Goal: Transaction & Acquisition: Purchase product/service

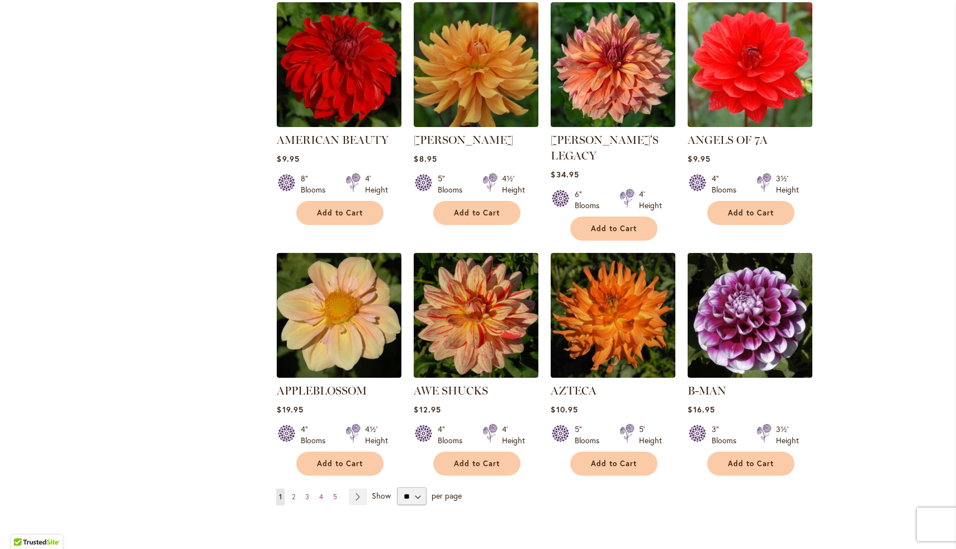
scroll to position [728, 0]
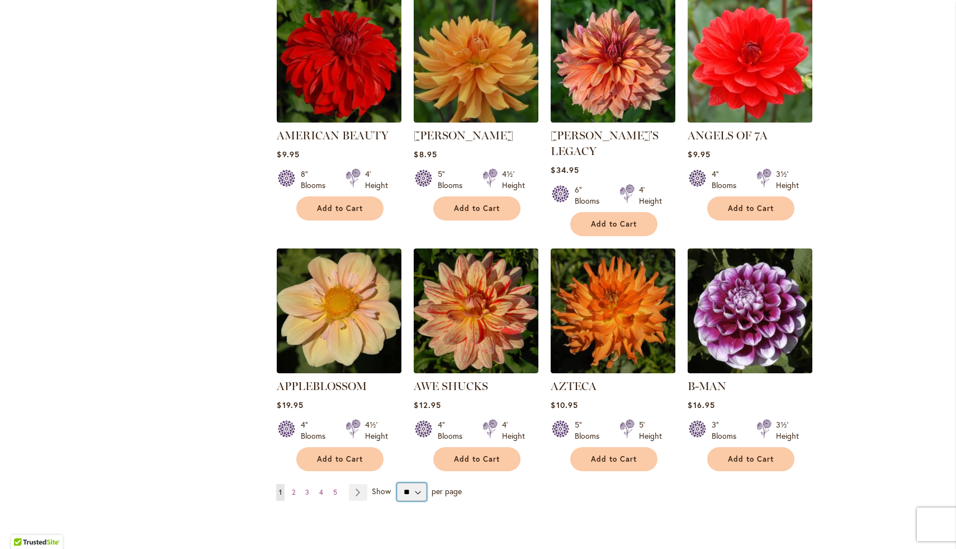
click at [421, 483] on select "** ** ** **" at bounding box center [412, 492] width 30 height 18
select select "**"
click at [397, 483] on select "** ** ** **" at bounding box center [412, 492] width 30 height 18
click at [383, 485] on span "Show" at bounding box center [381, 490] width 19 height 11
click at [397, 483] on select "** ** ** **" at bounding box center [412, 492] width 30 height 18
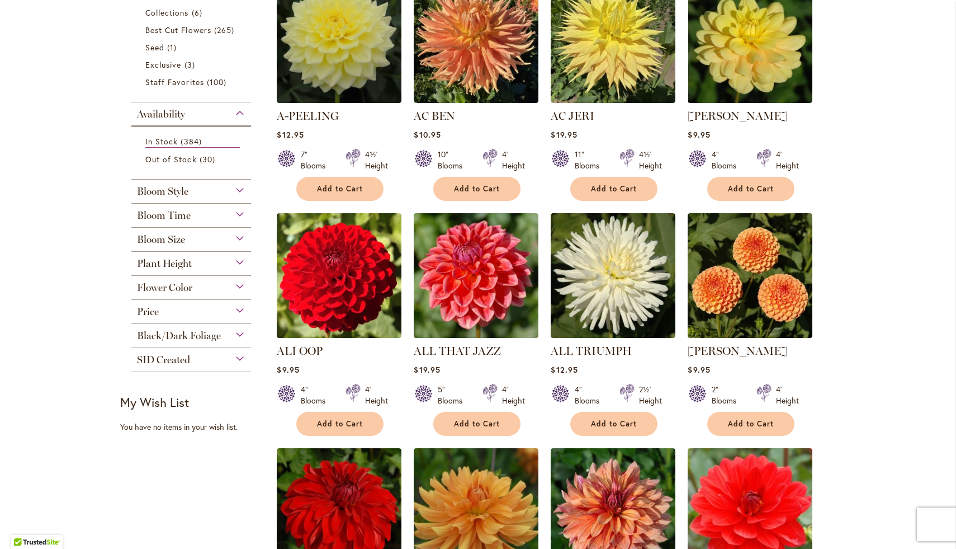
scroll to position [290, 0]
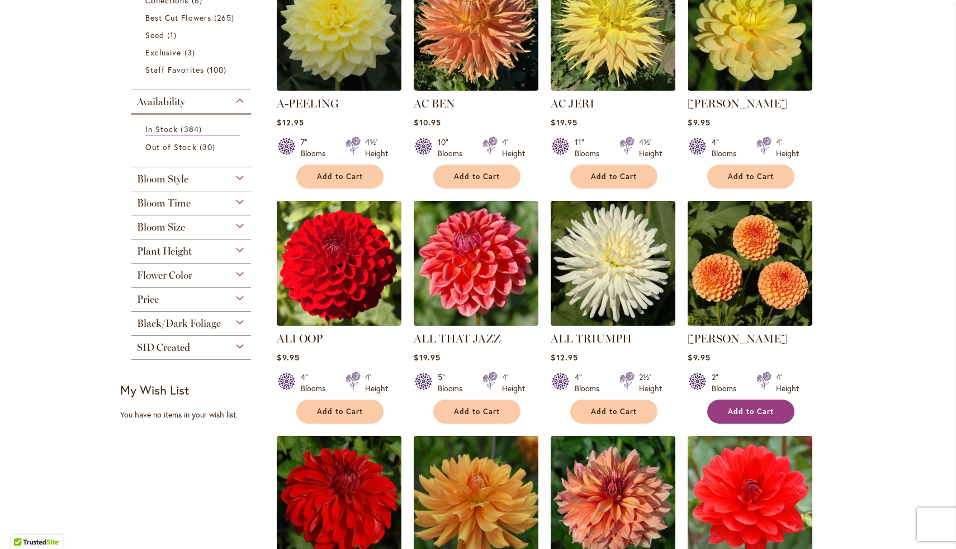
click at [758, 413] on span "Add to Cart" at bounding box center [751, 412] width 46 height 10
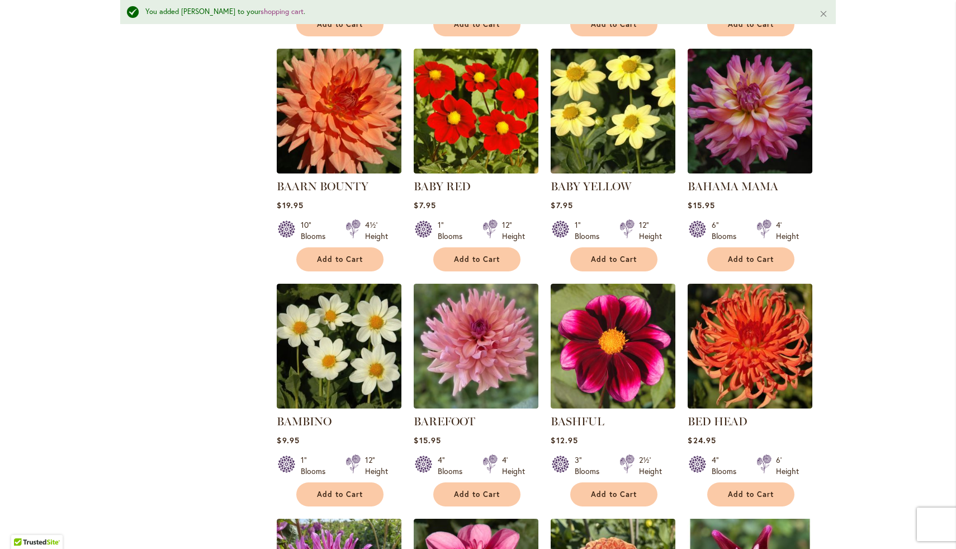
scroll to position [1192, 0]
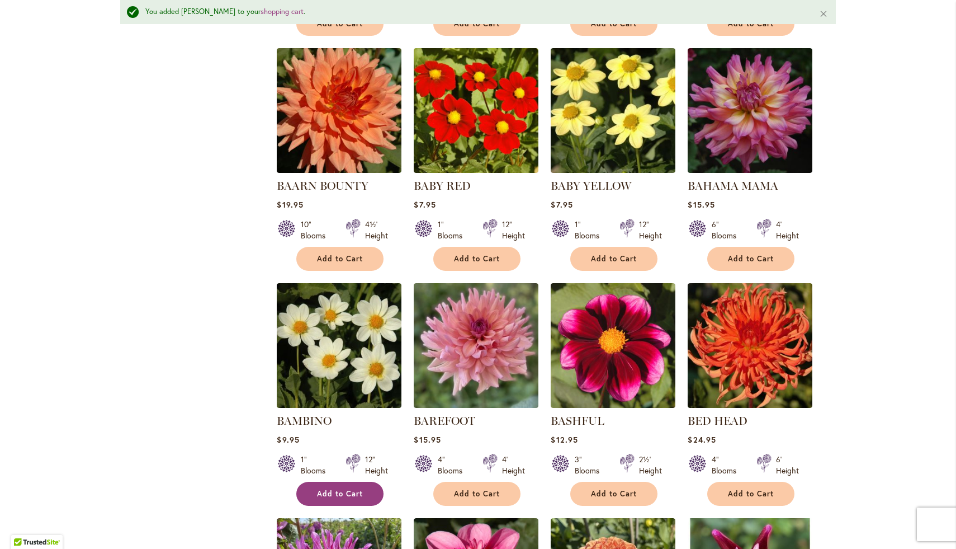
click at [345, 482] on button "Add to Cart" at bounding box center [339, 494] width 87 height 24
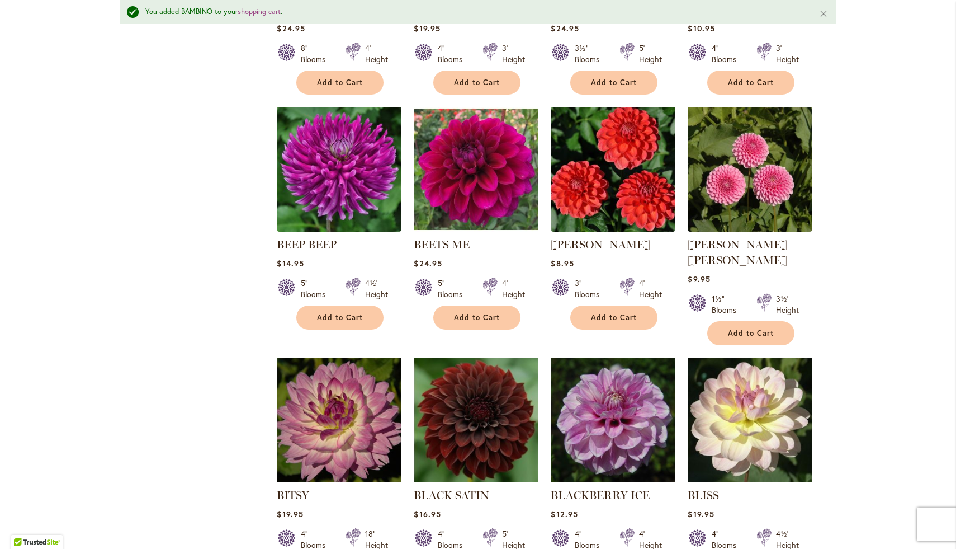
scroll to position [1839, 0]
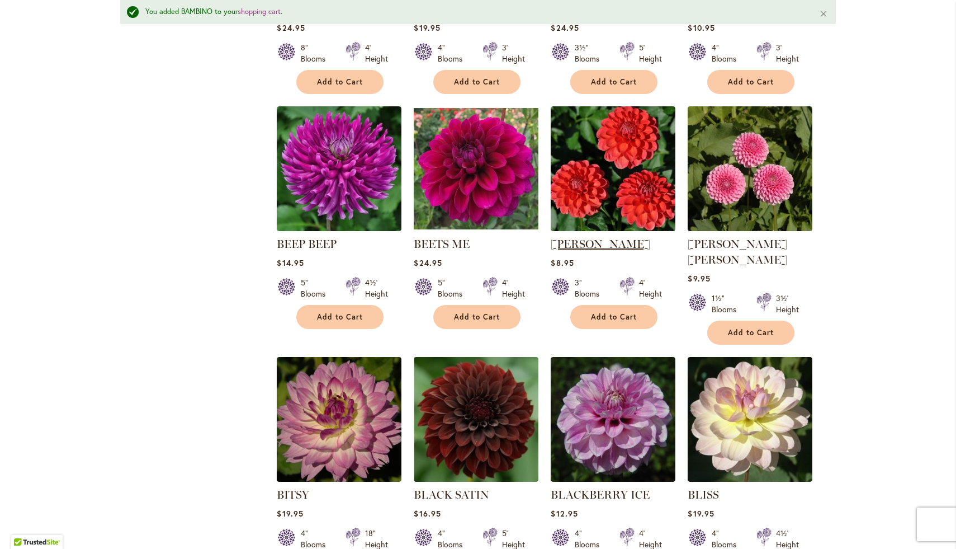
click at [619, 237] on link "BENJAMIN MATTHEW" at bounding box center [601, 243] width 100 height 13
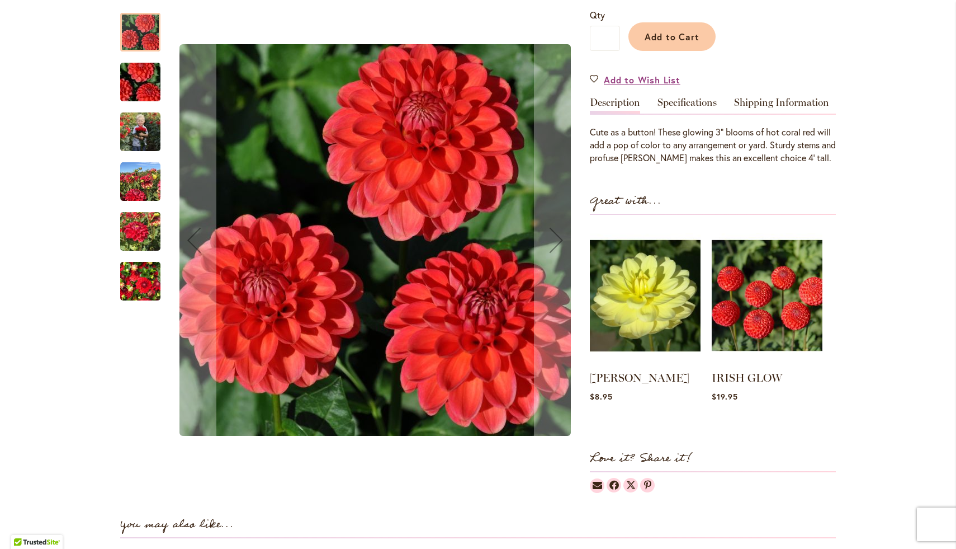
scroll to position [170, 0]
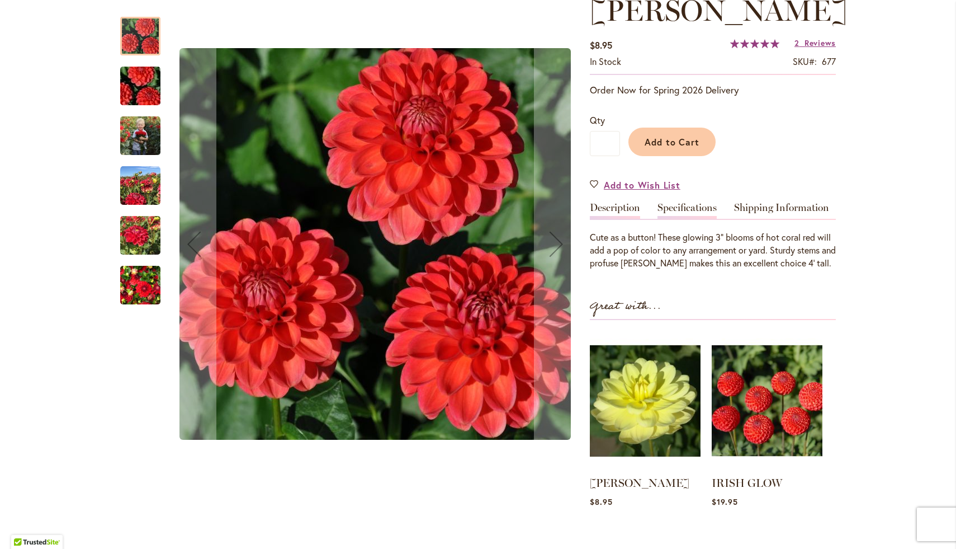
click at [683, 219] on link "Specifications" at bounding box center [687, 210] width 59 height 16
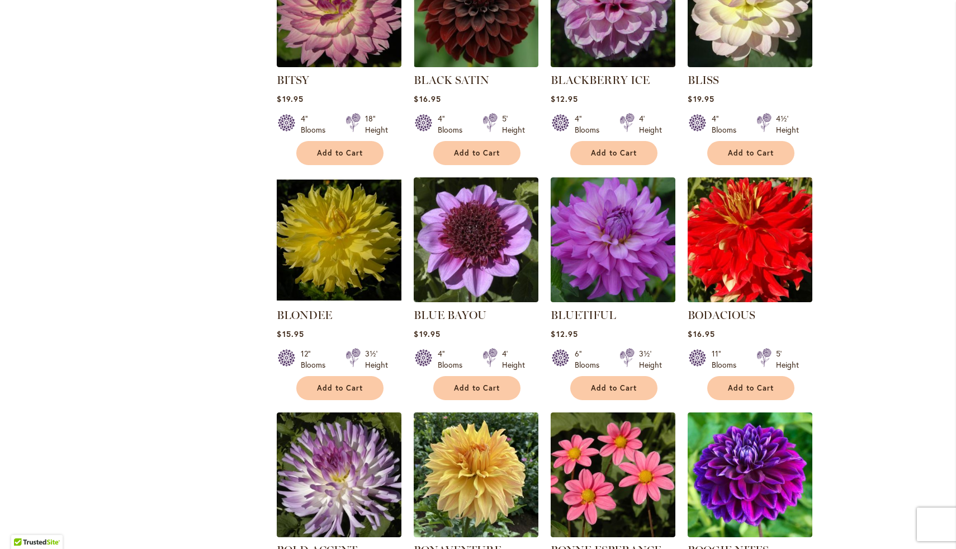
scroll to position [2404, 0]
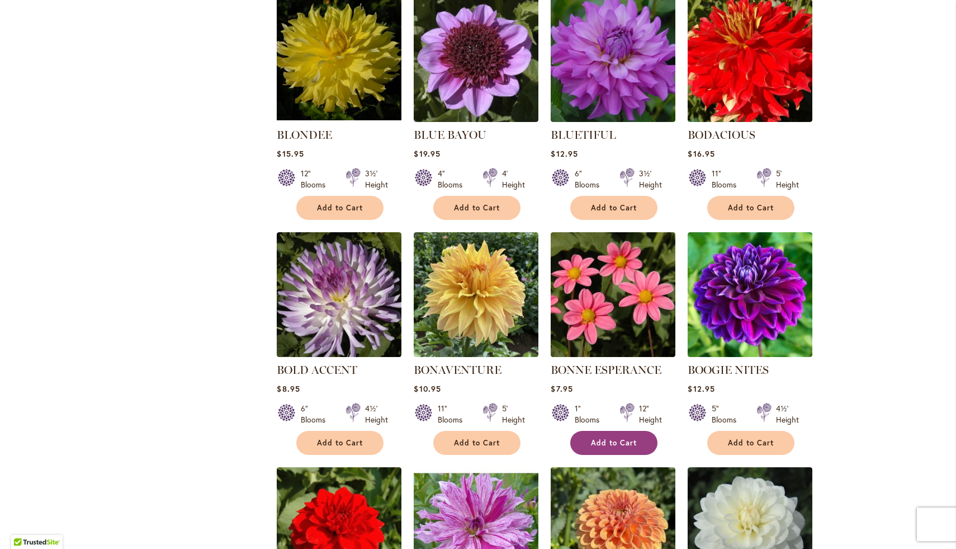
click at [619, 438] on span "Add to Cart" at bounding box center [614, 443] width 46 height 10
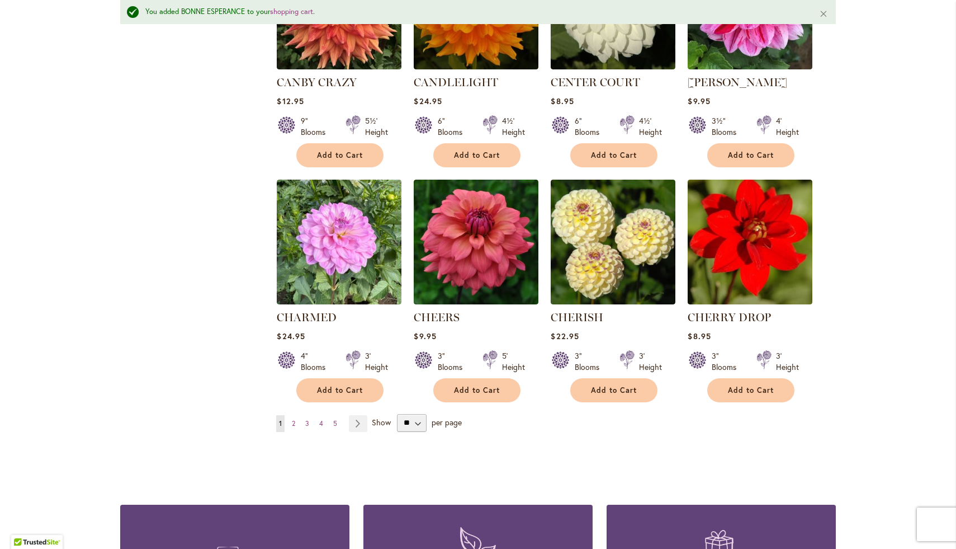
scroll to position [3686, 0]
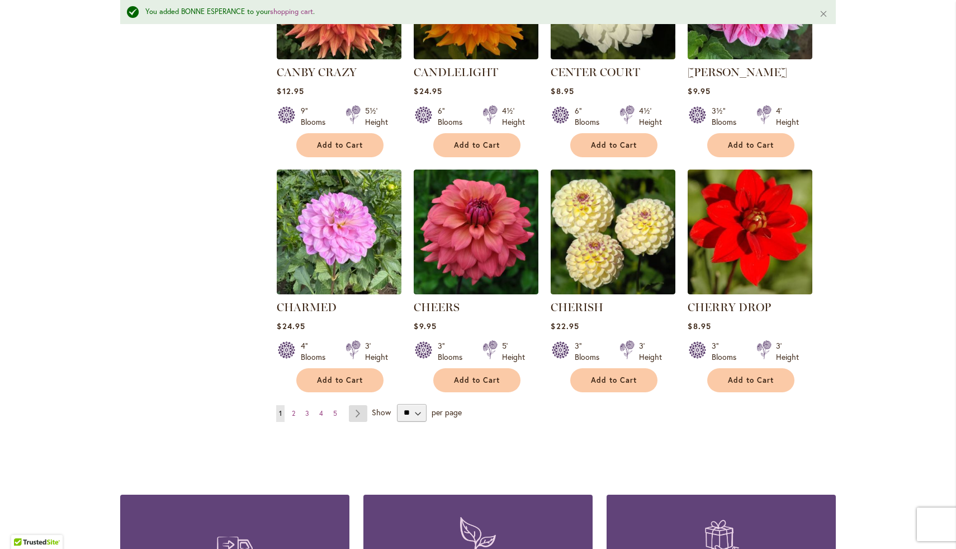
click at [353, 405] on link "Page Next" at bounding box center [358, 413] width 18 height 17
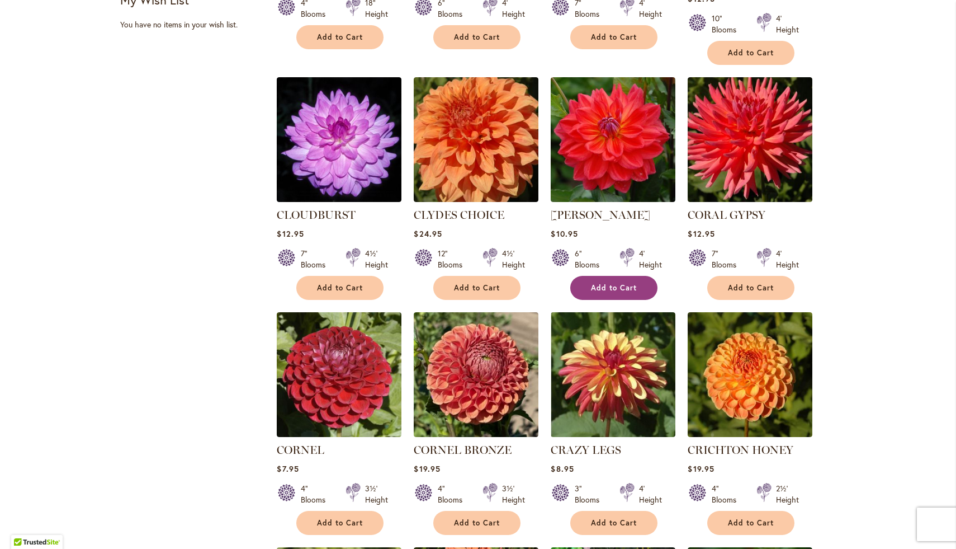
scroll to position [774, 0]
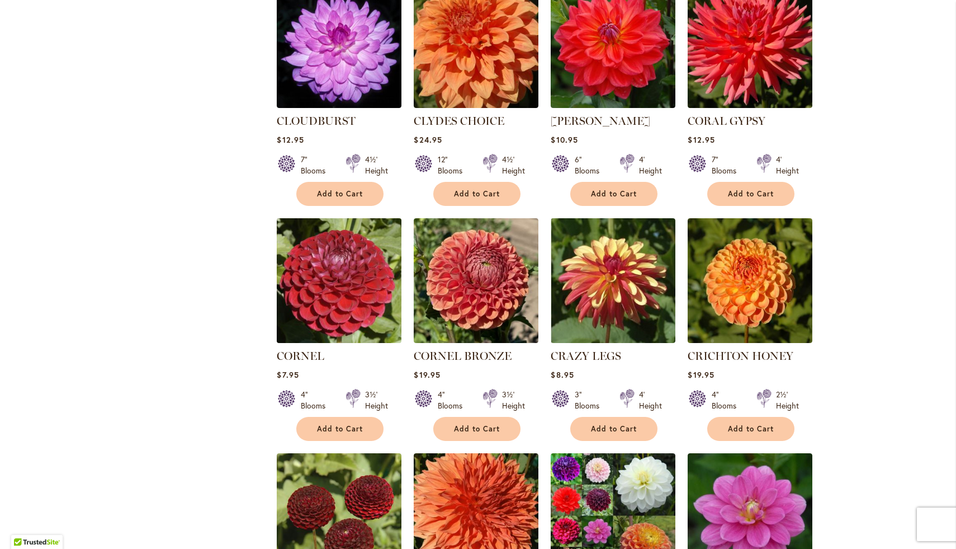
click at [352, 252] on img at bounding box center [339, 280] width 131 height 131
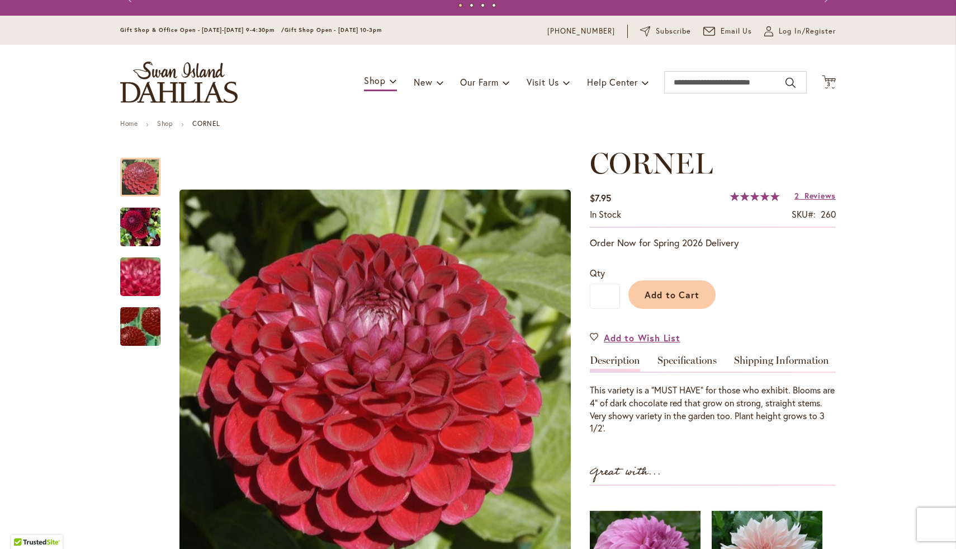
scroll to position [21, 0]
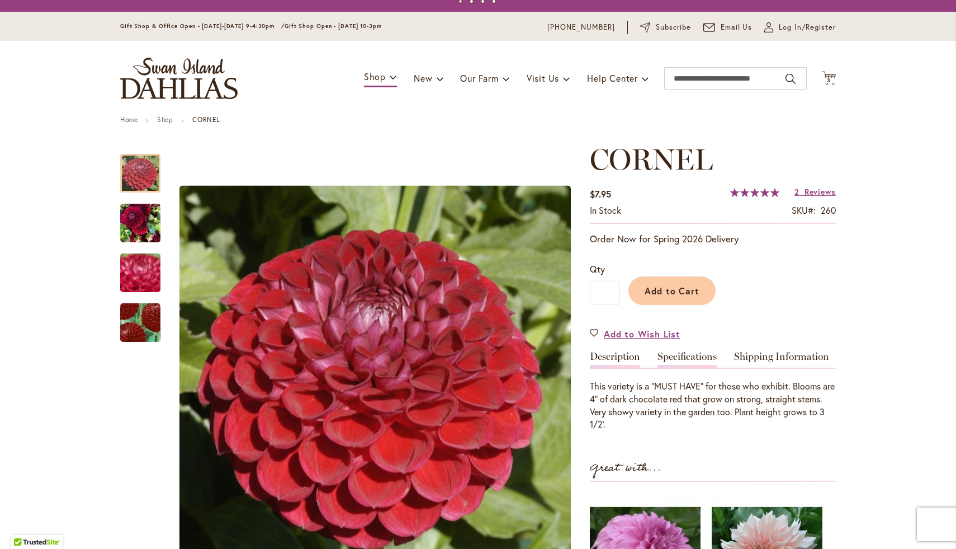
click at [677, 364] on link "Specifications" at bounding box center [687, 359] width 59 height 16
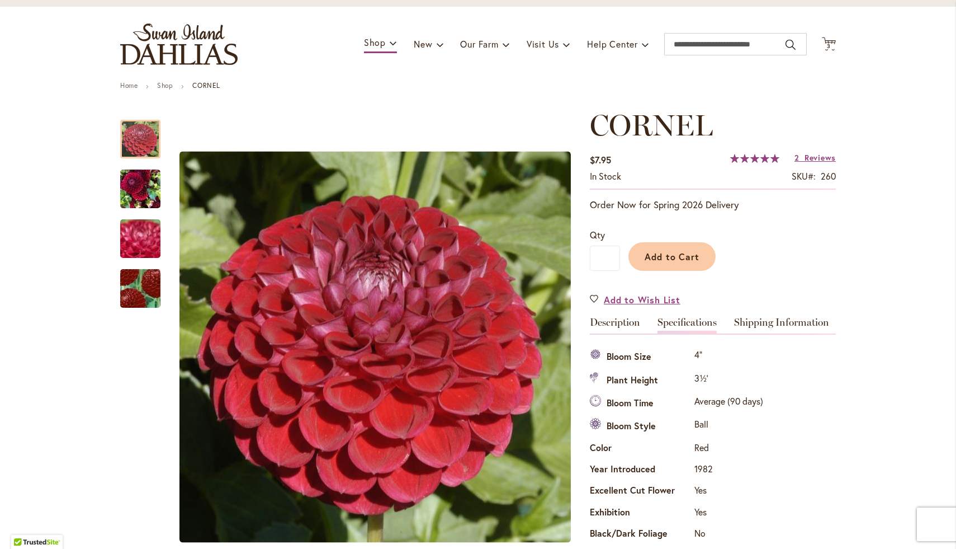
scroll to position [0, 0]
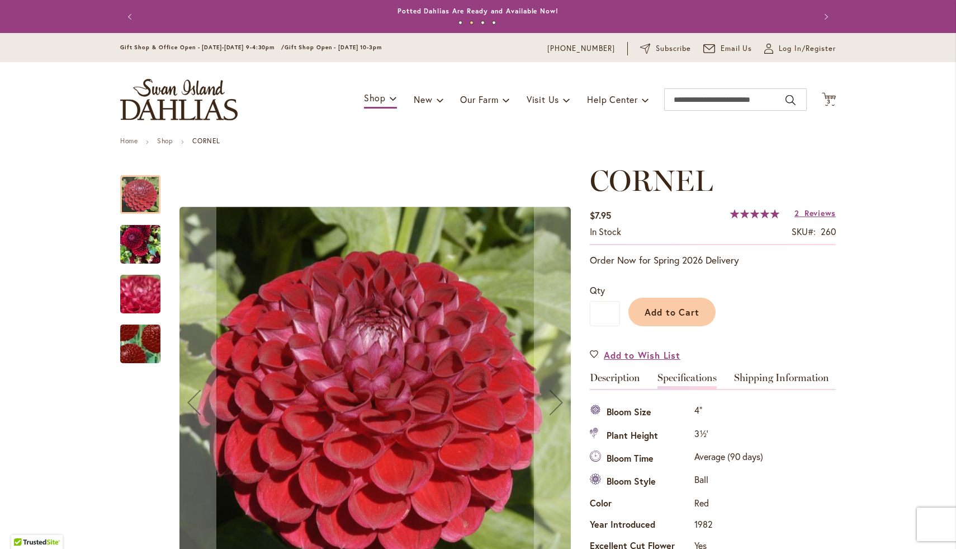
click at [131, 244] on img "CORNEL" at bounding box center [140, 244] width 40 height 54
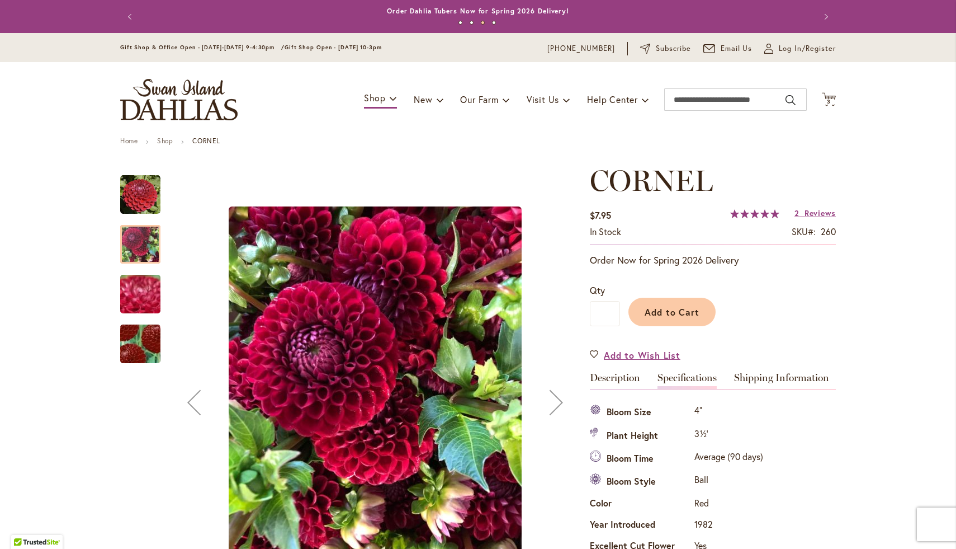
click at [139, 295] on img "CORNEL" at bounding box center [140, 294] width 81 height 60
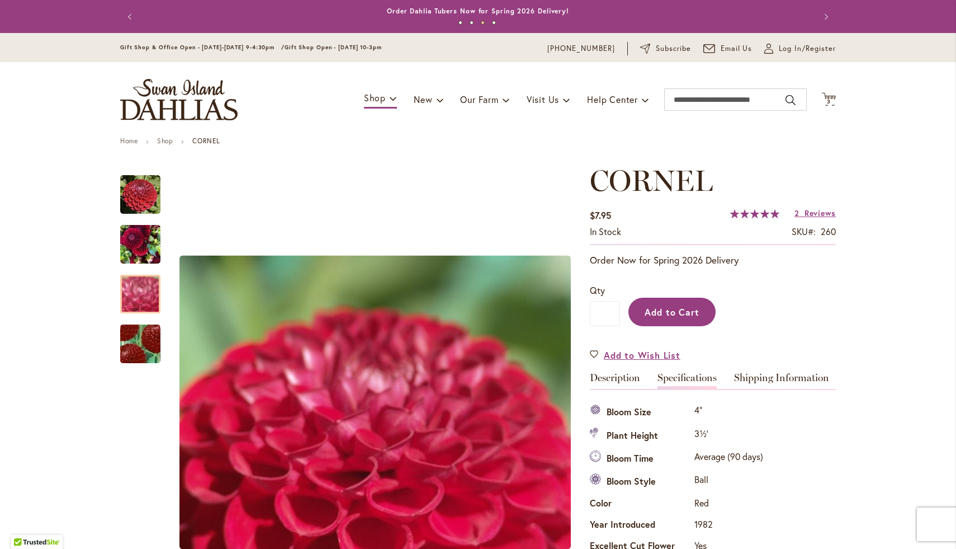
click at [669, 319] on button "Add to Cart" at bounding box center [672, 312] width 87 height 29
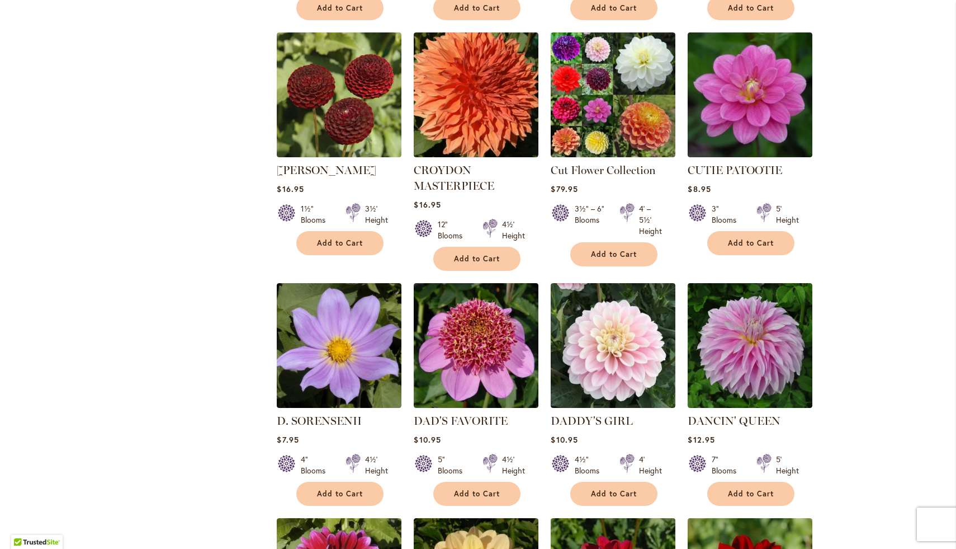
scroll to position [1197, 0]
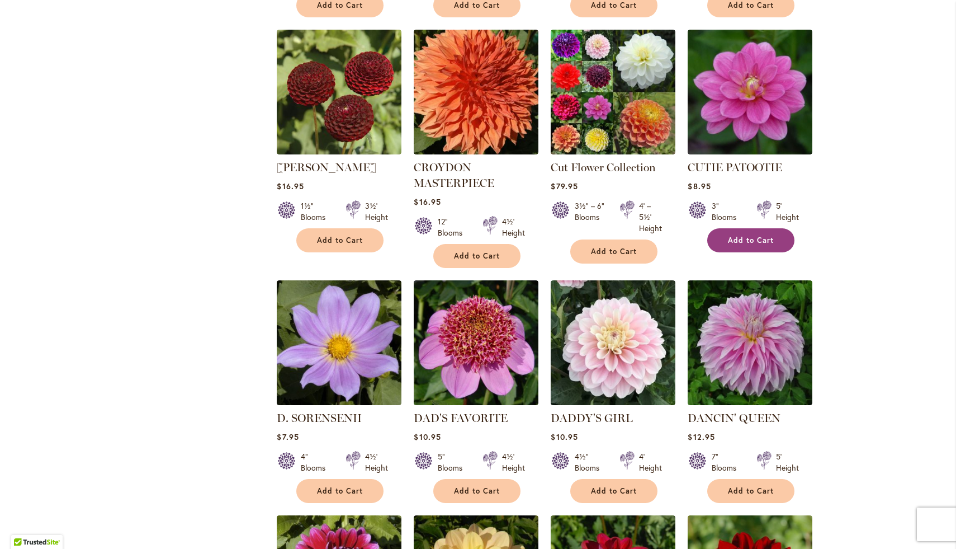
click at [753, 235] on span "Add to Cart" at bounding box center [751, 240] width 46 height 10
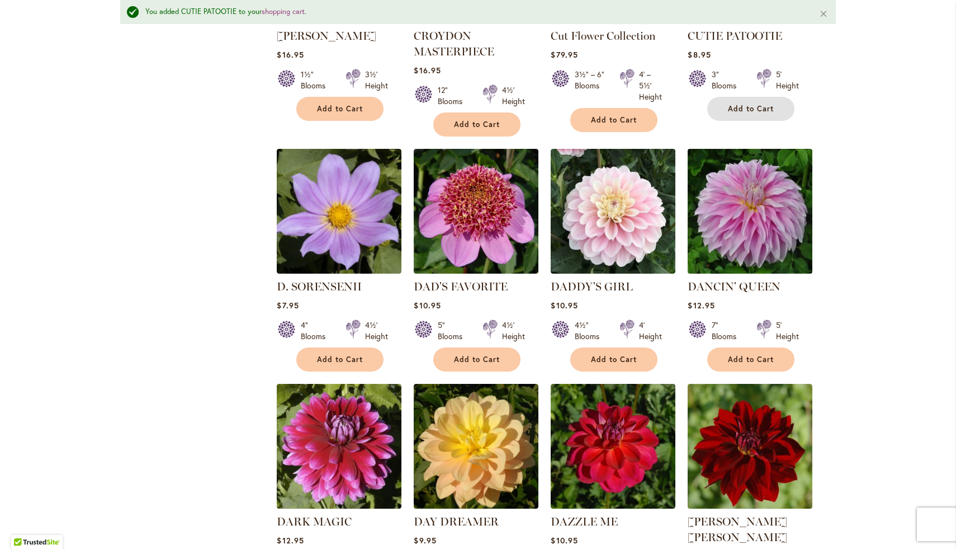
scroll to position [1361, 0]
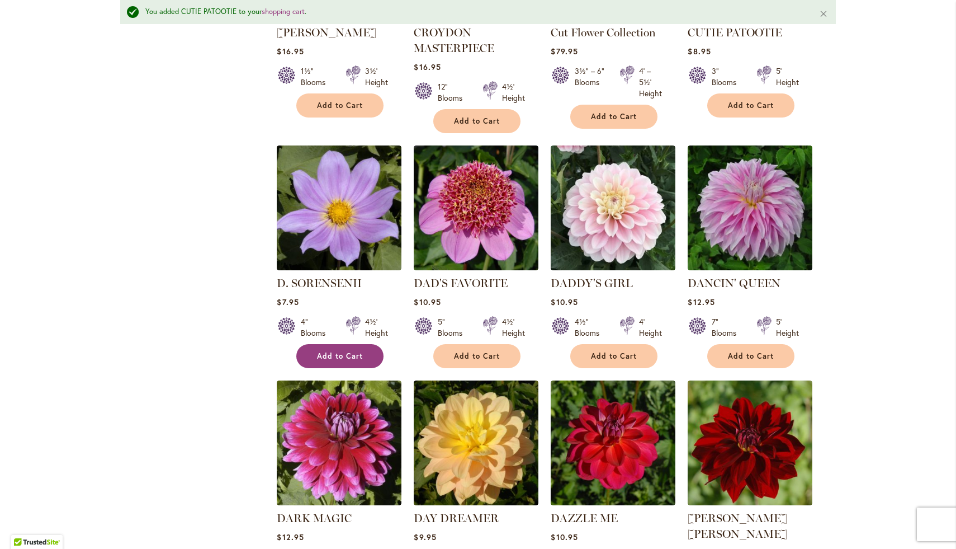
click at [358, 351] on span "Add to Cart" at bounding box center [340, 356] width 46 height 10
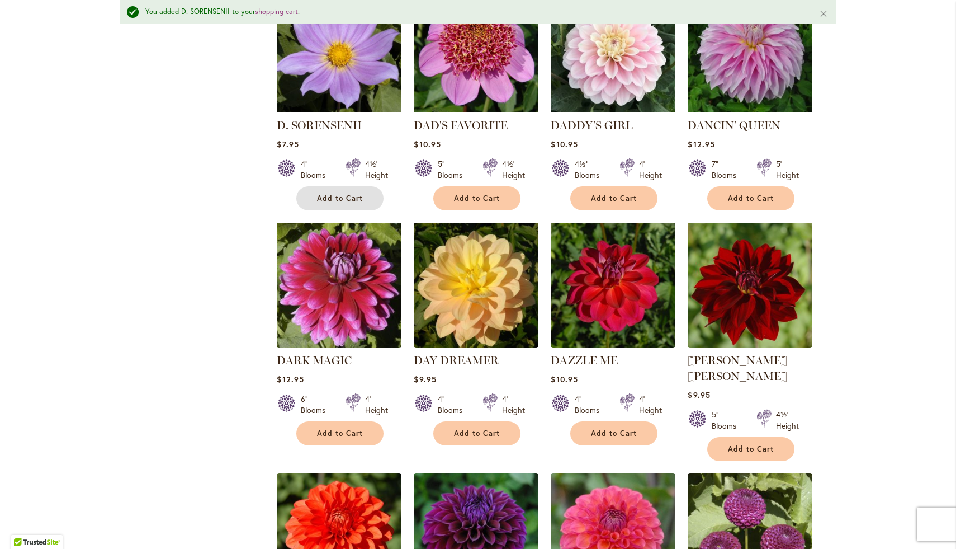
scroll to position [1524, 0]
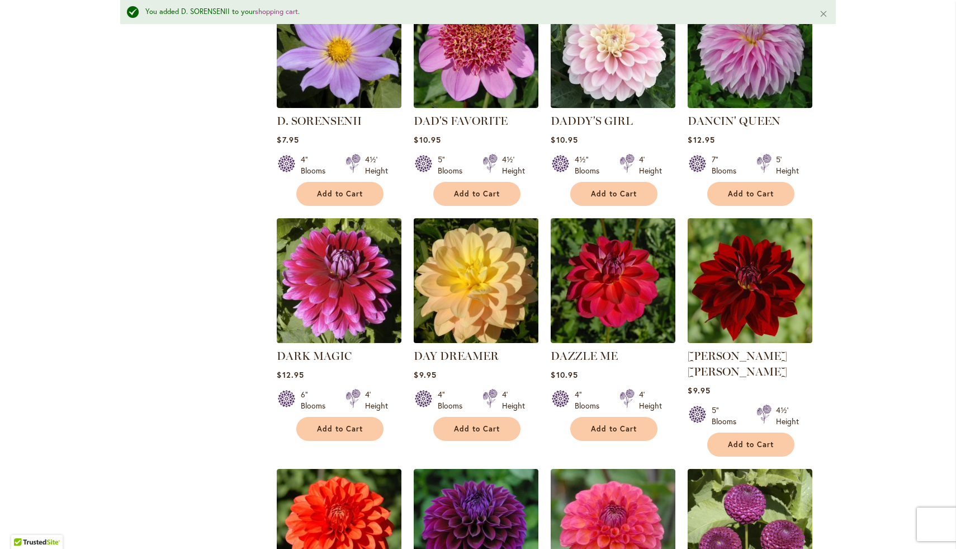
click at [463, 243] on img at bounding box center [476, 280] width 131 height 131
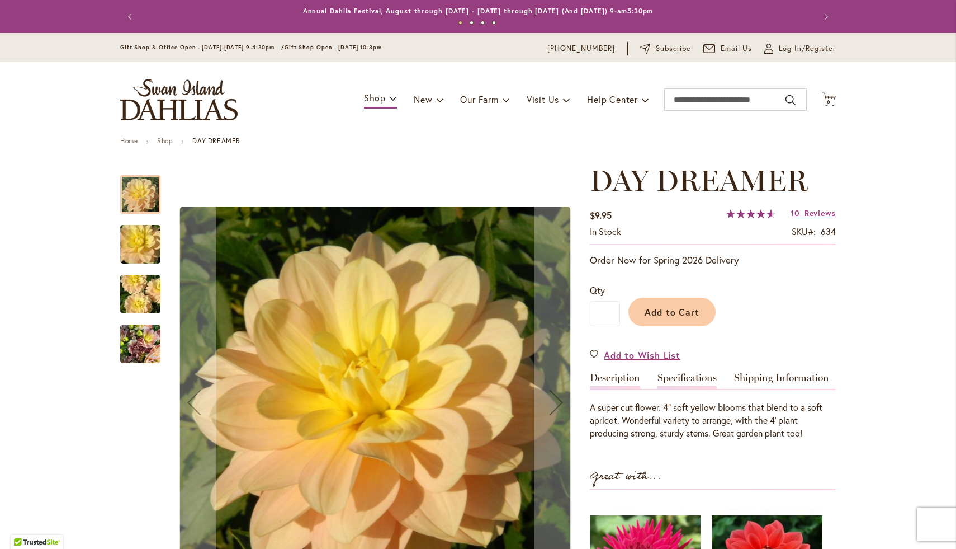
click at [698, 378] on link "Specifications" at bounding box center [687, 381] width 59 height 16
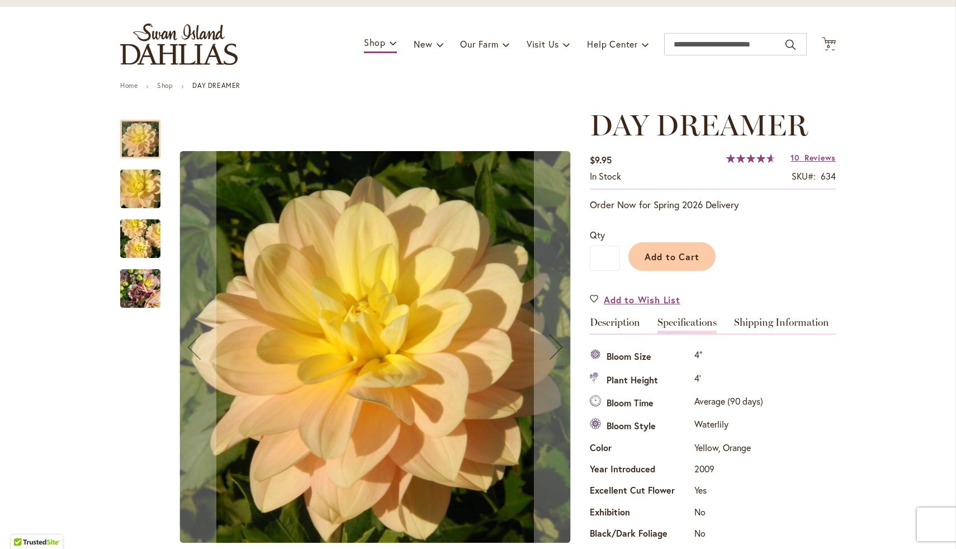
scroll to position [41, 0]
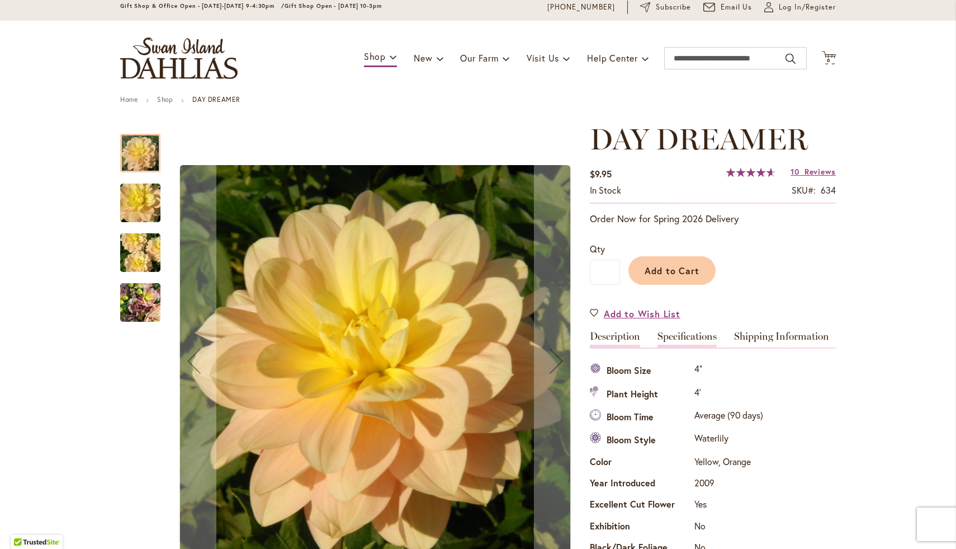
click at [616, 341] on link "Description" at bounding box center [615, 339] width 50 height 16
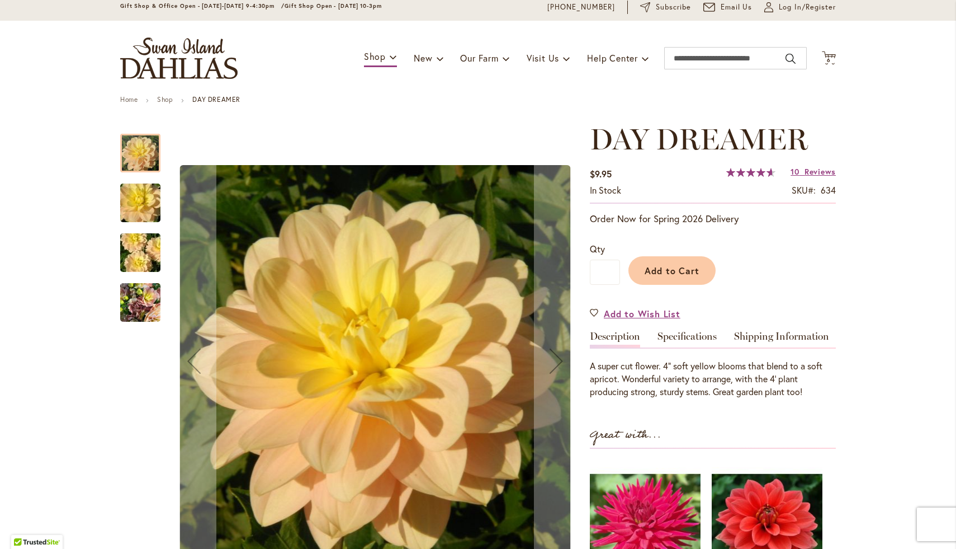
scroll to position [54, 0]
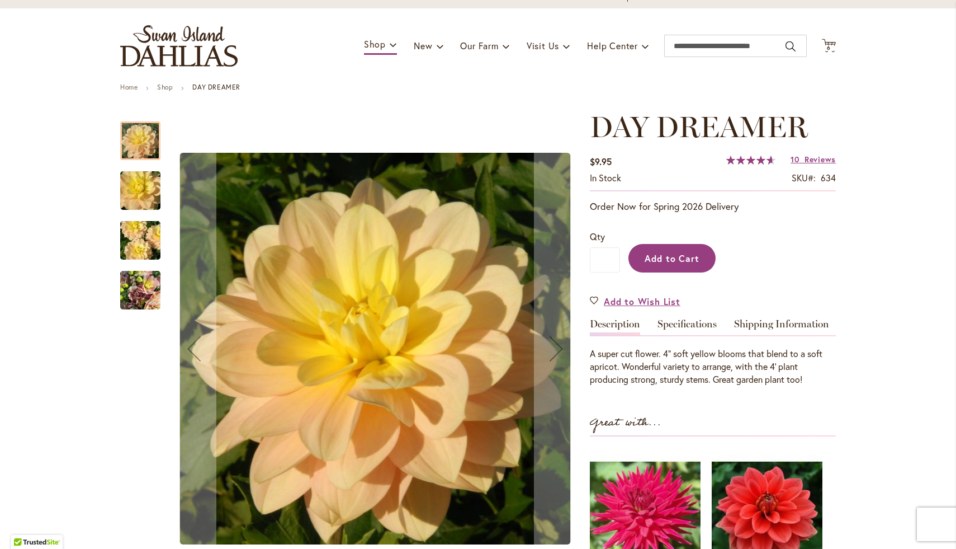
click at [653, 265] on button "Add to Cart" at bounding box center [672, 258] width 87 height 29
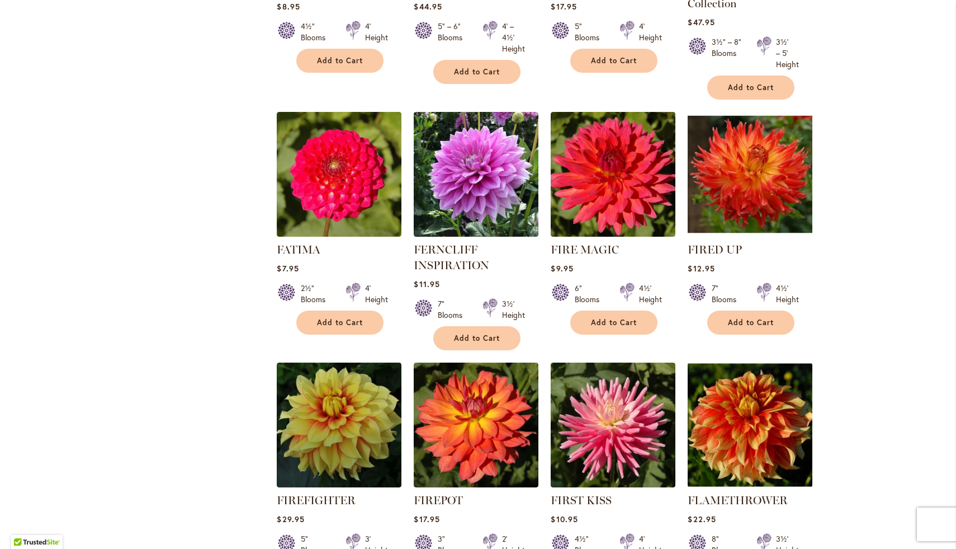
scroll to position [3115, 0]
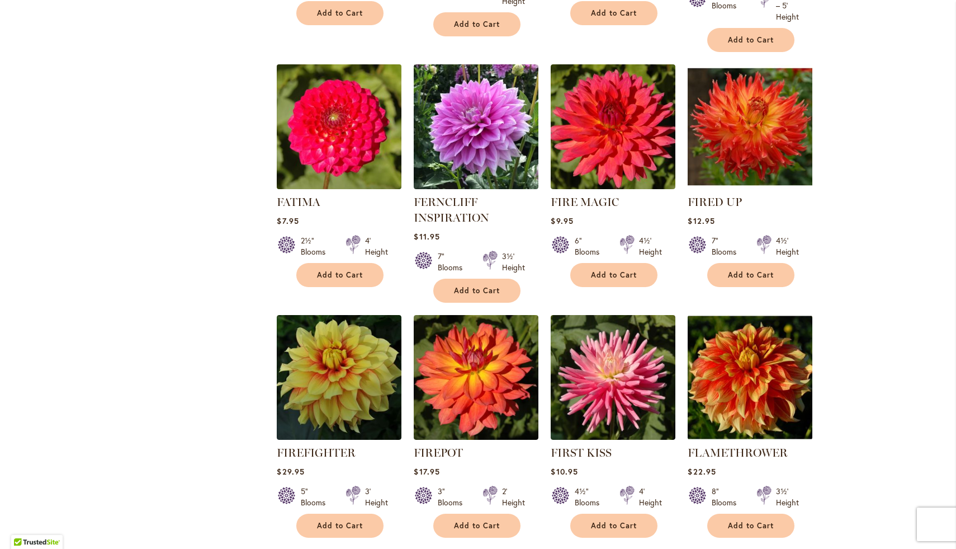
click at [340, 90] on img at bounding box center [339, 126] width 131 height 131
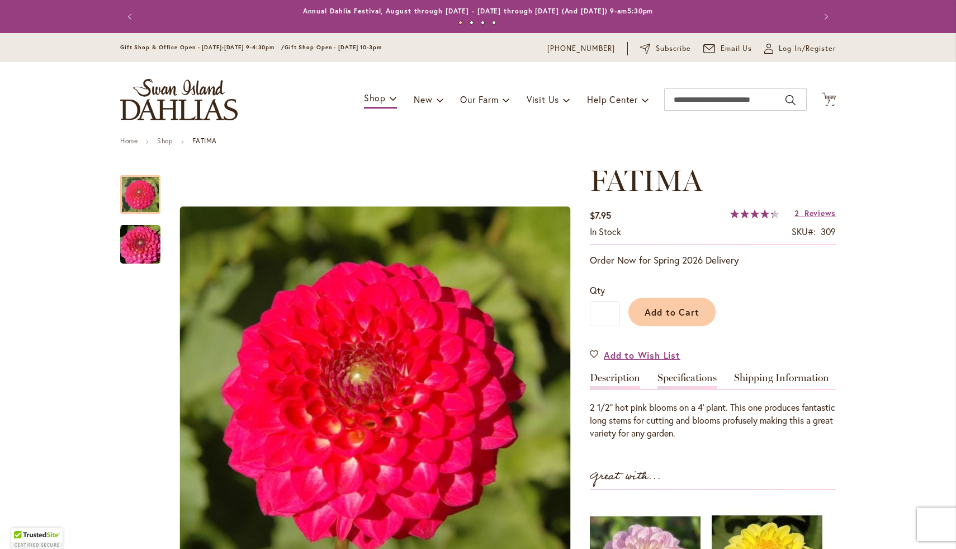
click at [690, 380] on link "Specifications" at bounding box center [687, 381] width 59 height 16
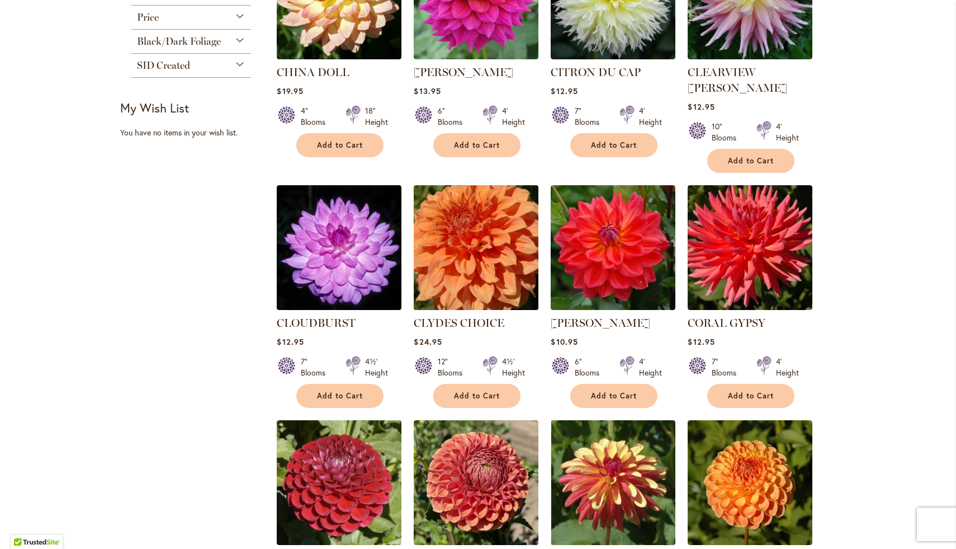
scroll to position [573, 0]
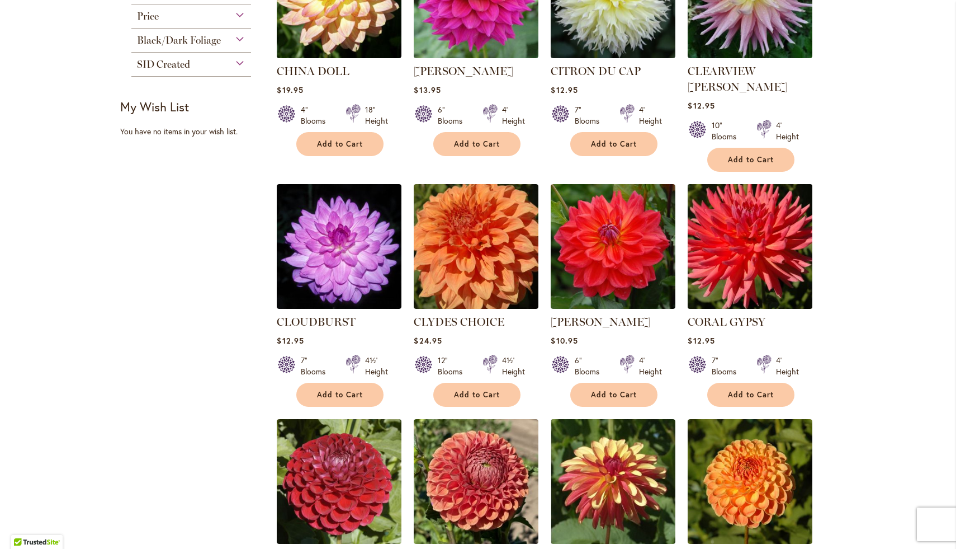
click at [753, 252] on img at bounding box center [750, 246] width 131 height 131
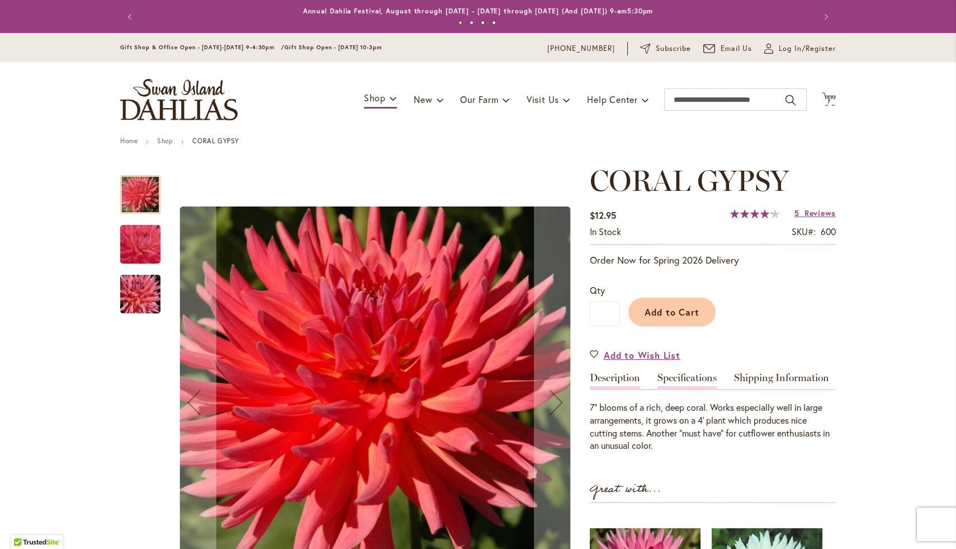
click at [687, 378] on link "Specifications" at bounding box center [687, 381] width 59 height 16
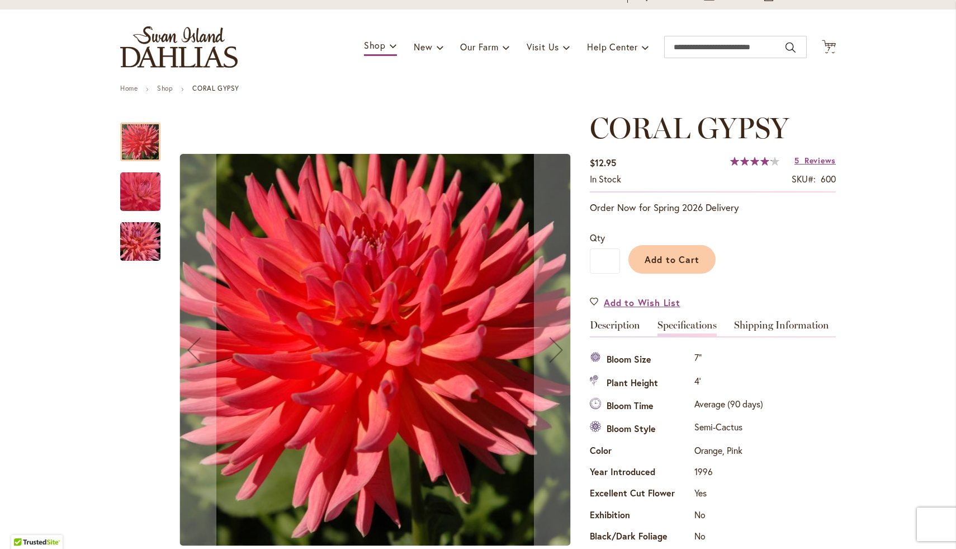
scroll to position [53, 0]
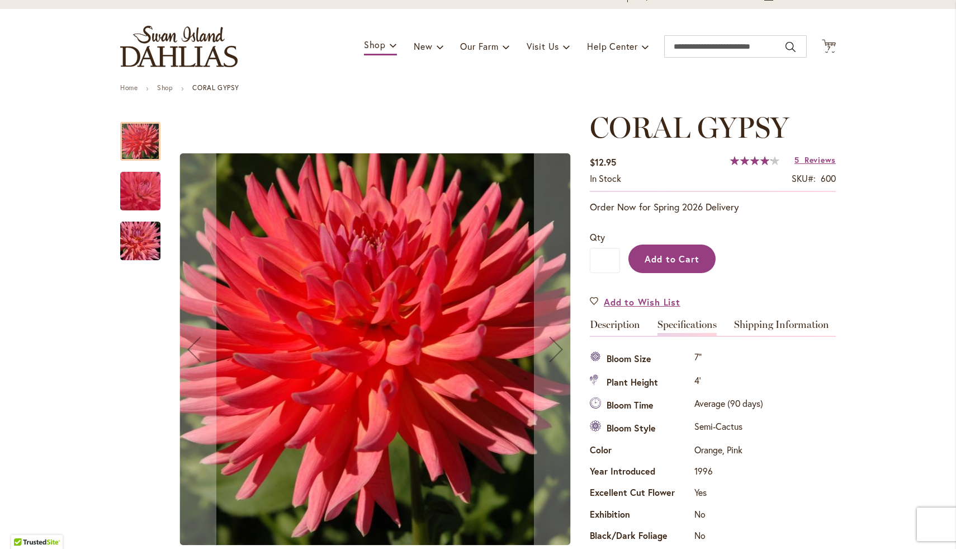
click at [649, 260] on span "Add to Cart" at bounding box center [672, 259] width 55 height 12
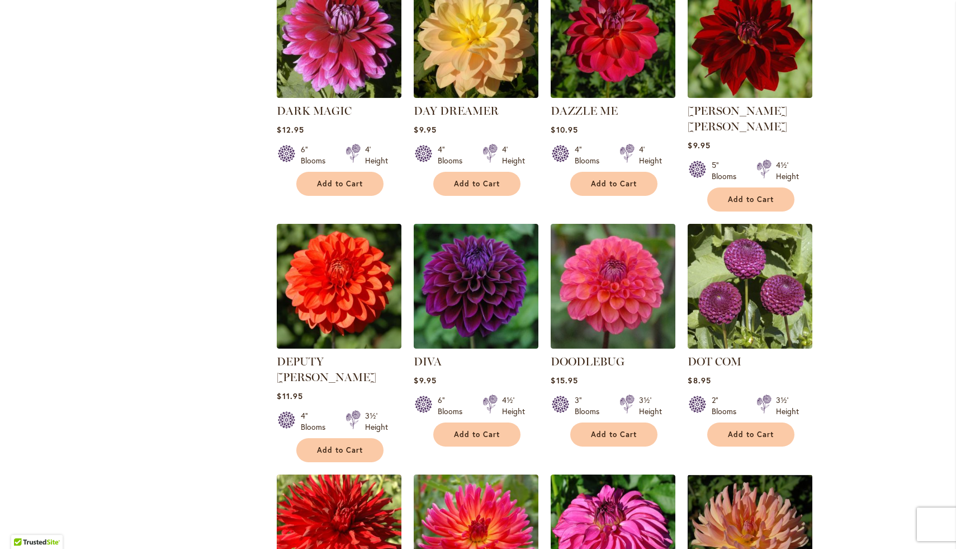
scroll to position [1740, 0]
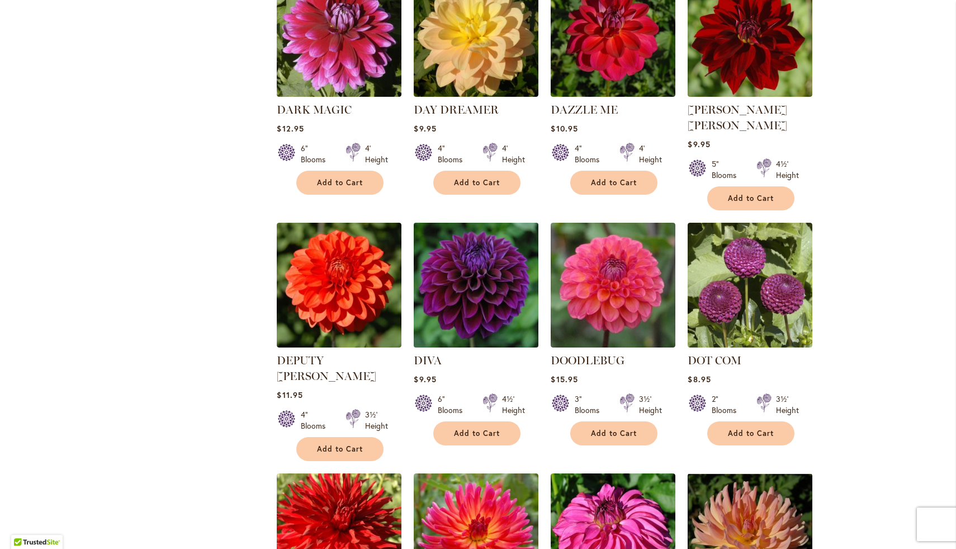
click at [454, 258] on img at bounding box center [476, 284] width 131 height 131
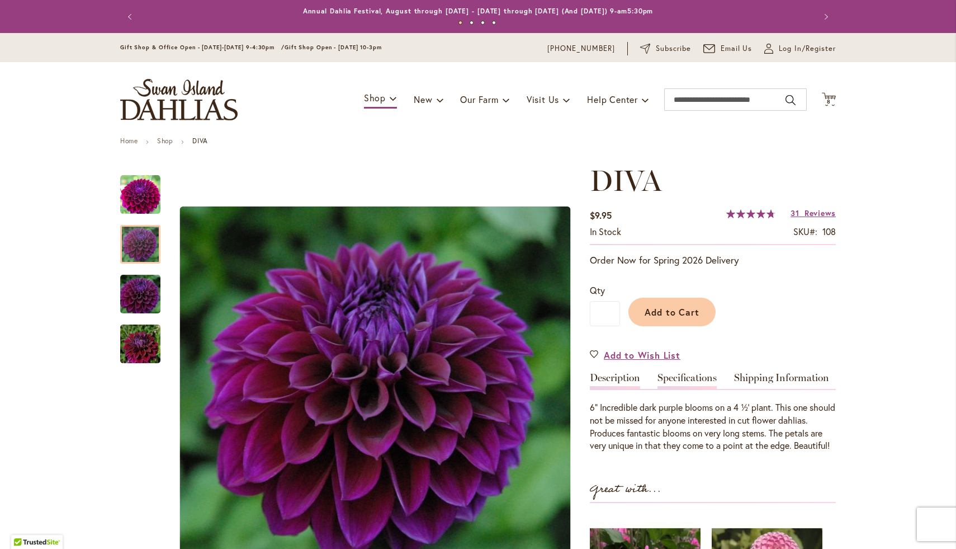
click at [680, 379] on link "Specifications" at bounding box center [687, 381] width 59 height 16
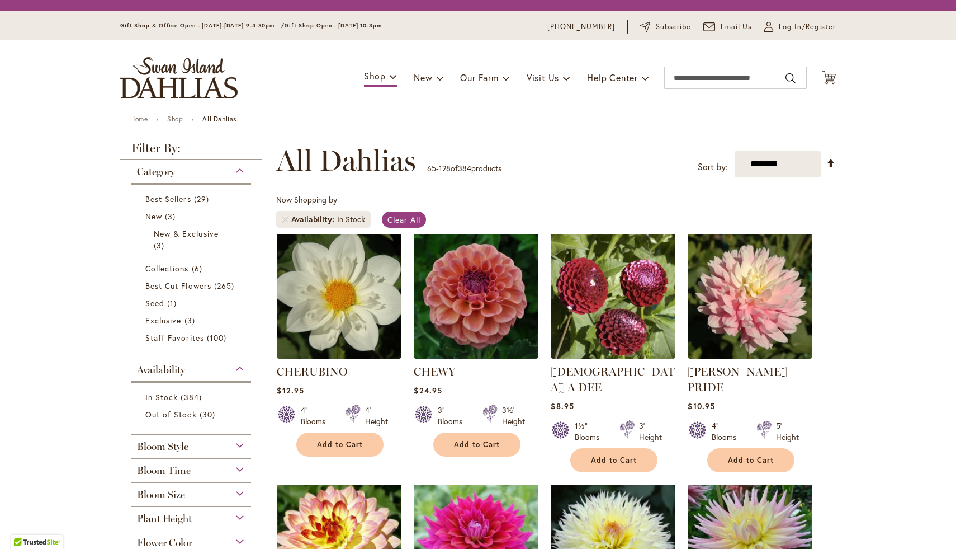
scroll to position [173, 0]
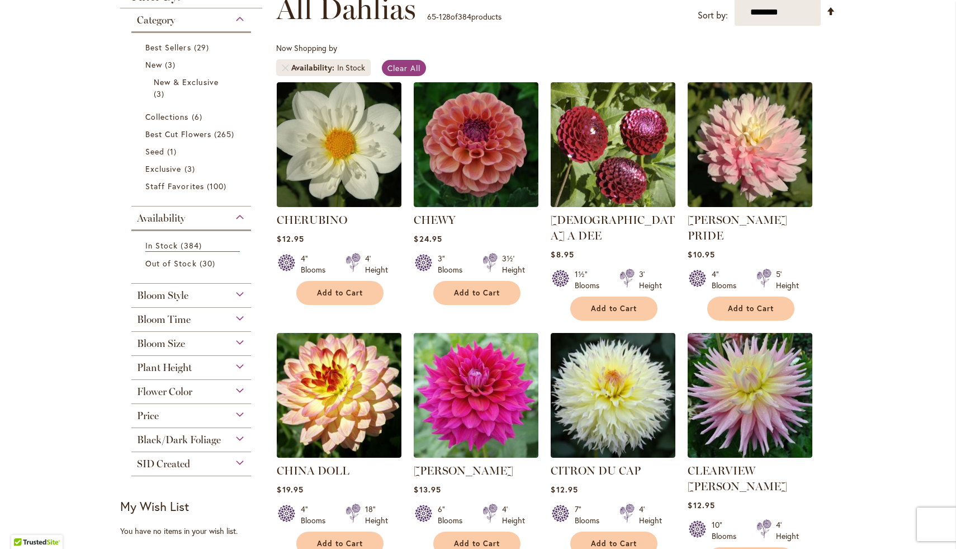
click at [176, 303] on div "Bloom Style Anemone 6 items Ball 15 items Cactus 6 items Collarette" at bounding box center [191, 296] width 120 height 24
click at [174, 294] on span "Bloom Style" at bounding box center [162, 295] width 51 height 12
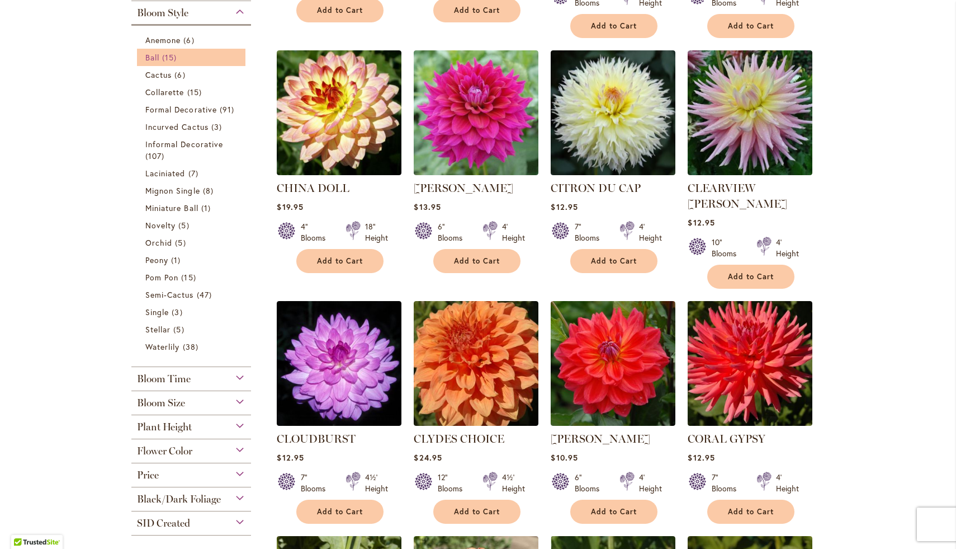
click at [175, 60] on span "15 items" at bounding box center [170, 57] width 17 height 12
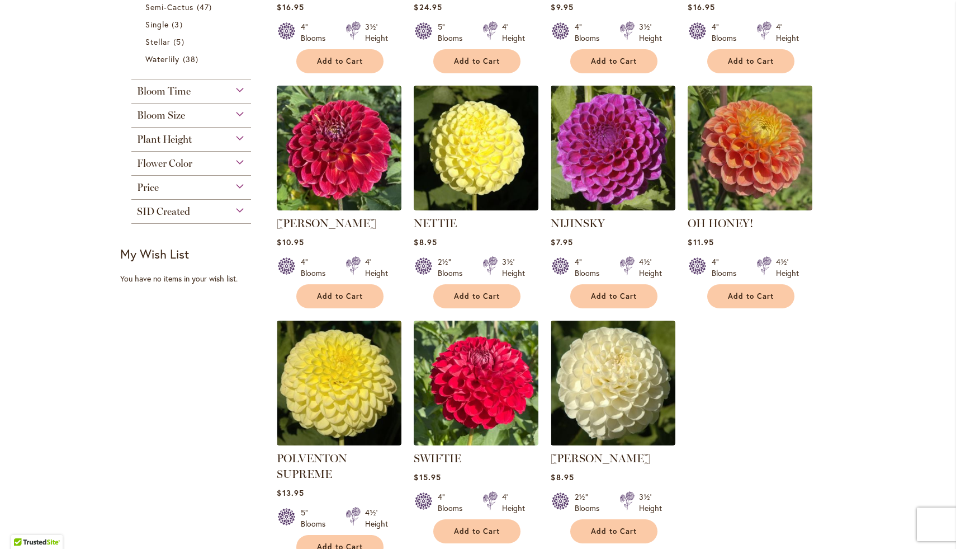
scroll to position [644, 0]
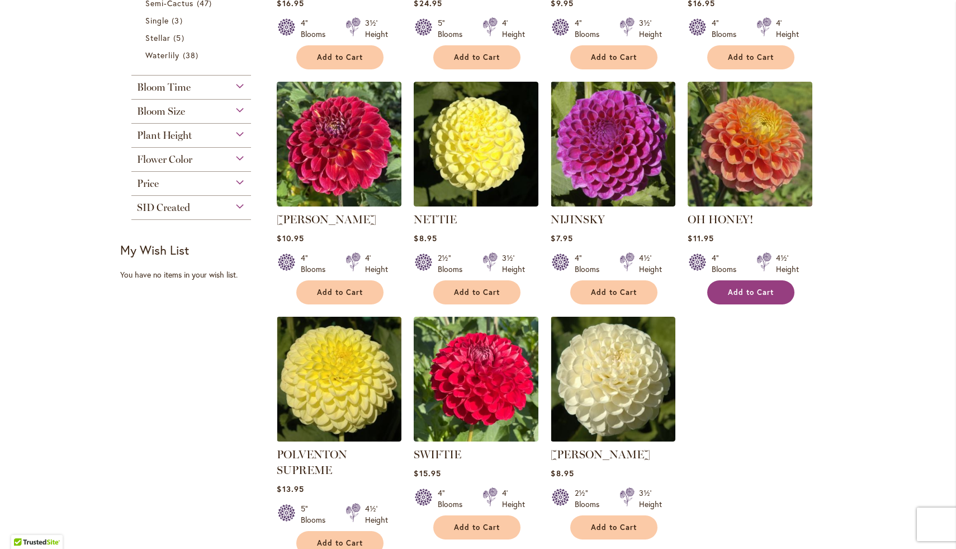
click at [770, 287] on span "Add to Cart" at bounding box center [751, 292] width 46 height 10
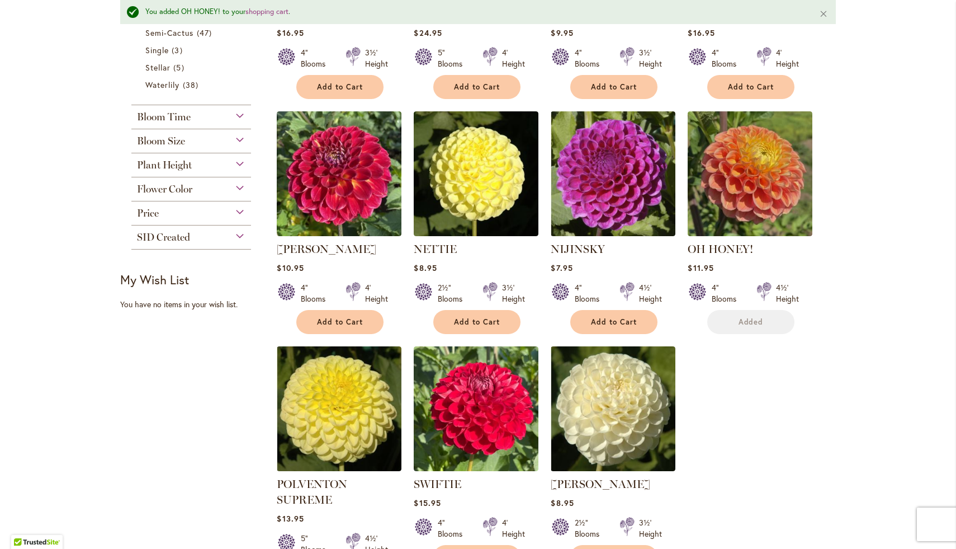
scroll to position [673, 0]
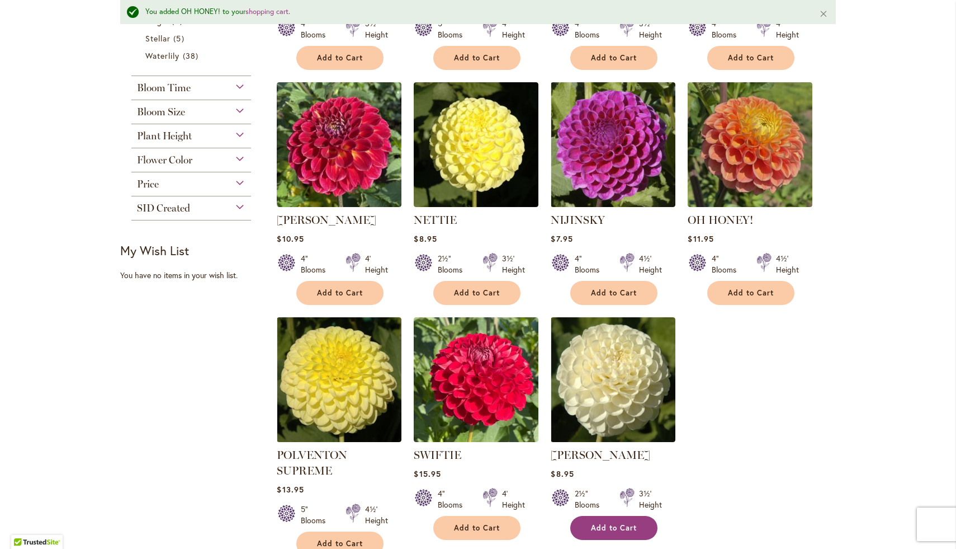
click at [618, 535] on button "Add to Cart" at bounding box center [613, 528] width 87 height 24
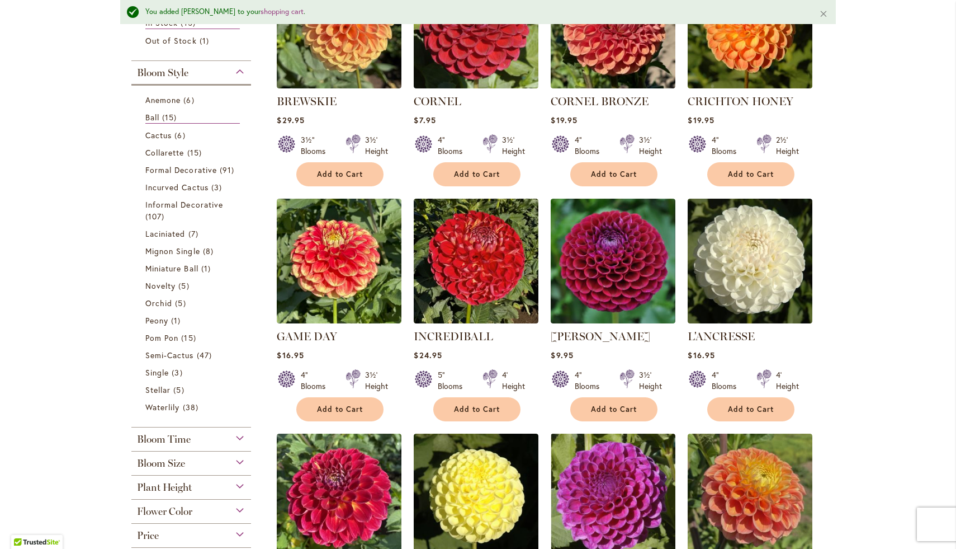
scroll to position [323, 0]
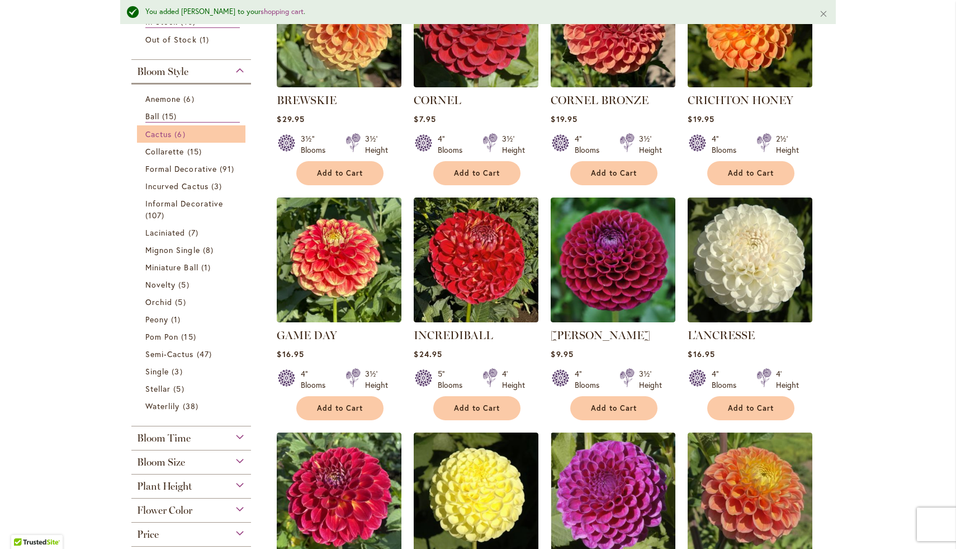
click at [148, 137] on link "Cactus 6 items" at bounding box center [192, 134] width 95 height 12
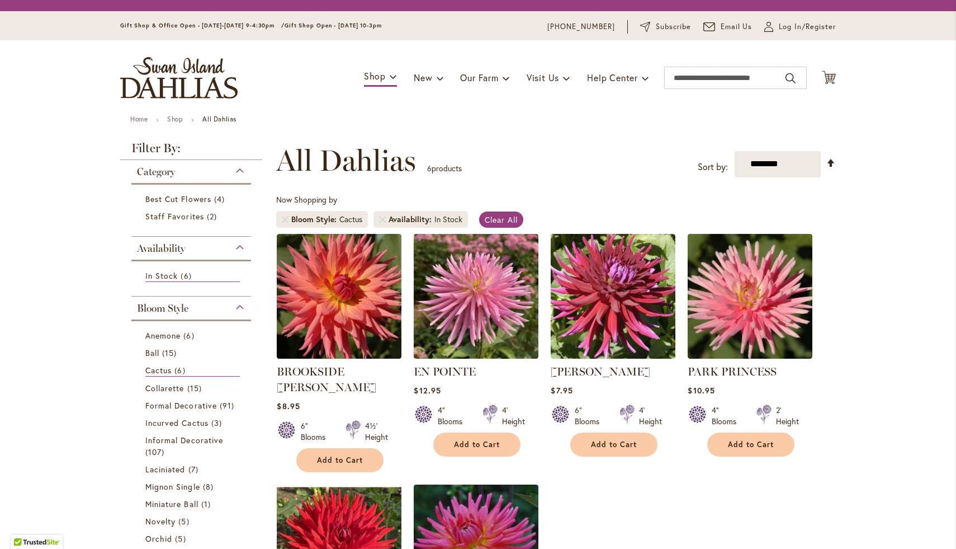
scroll to position [152, 0]
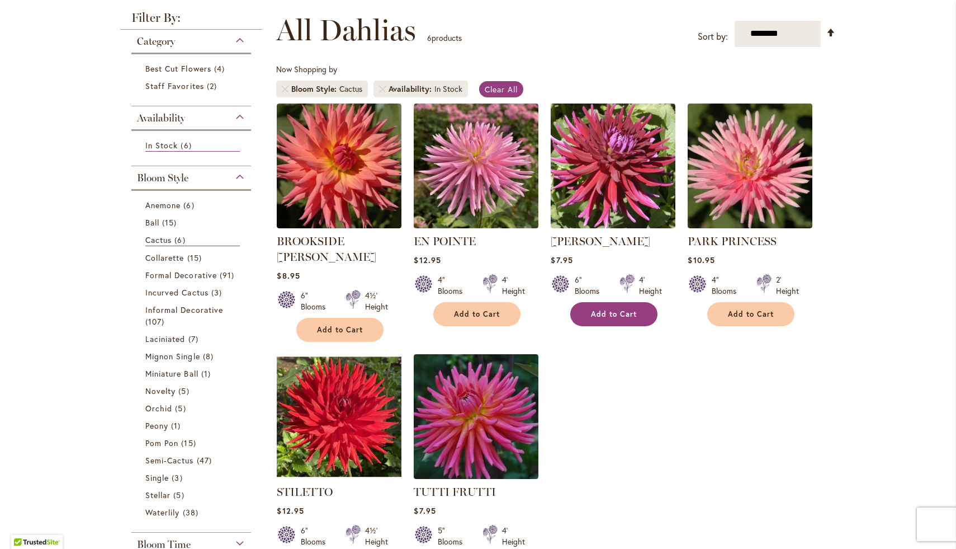
click at [610, 308] on button "Add to Cart" at bounding box center [613, 314] width 87 height 24
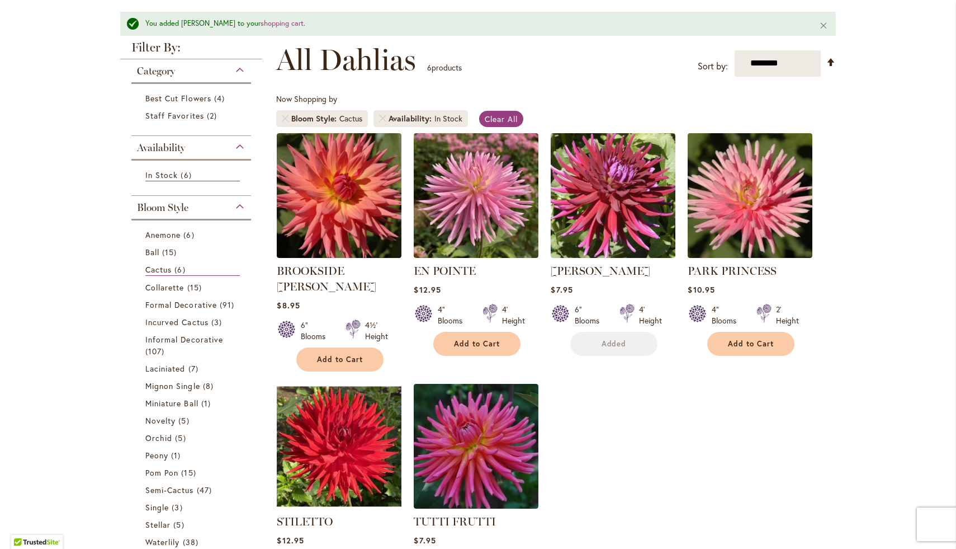
scroll to position [181, 0]
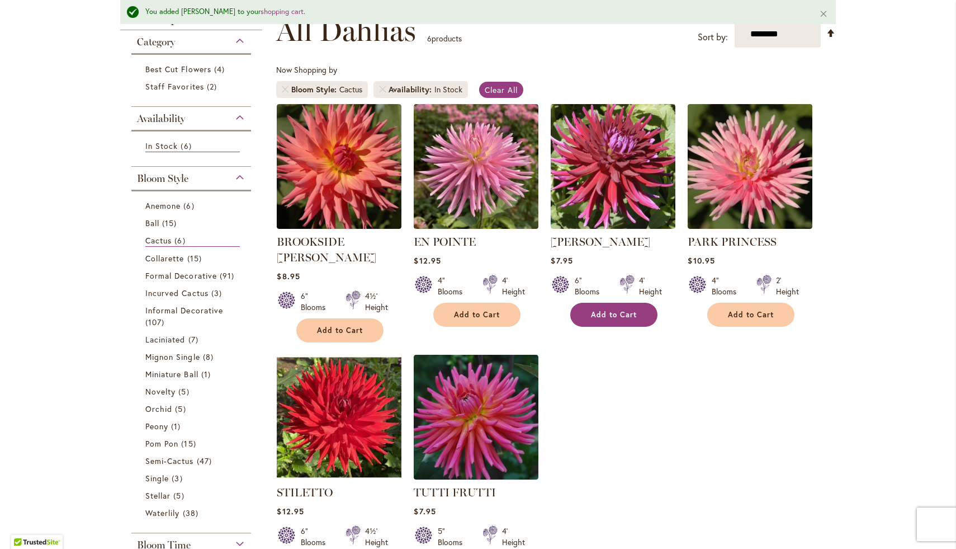
click at [598, 320] on button "Add to Cart" at bounding box center [613, 315] width 87 height 24
click at [373, 319] on button "Add to Cart" at bounding box center [339, 330] width 87 height 24
click at [619, 41] on div "**********" at bounding box center [556, 31] width 560 height 34
